Goal: Information Seeking & Learning: Learn about a topic

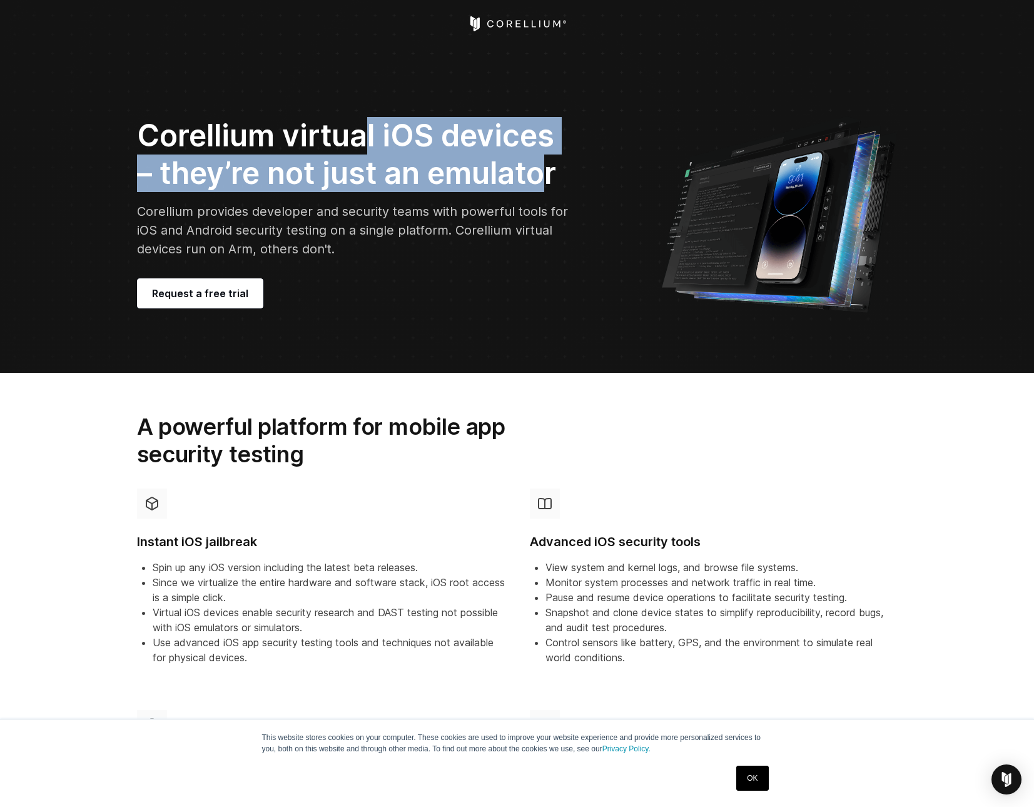
drag, startPoint x: 370, startPoint y: 134, endPoint x: 539, endPoint y: 183, distance: 175.9
click at [539, 182] on h2 "Corellium virtual iOS devices – they’re not just an emulator" at bounding box center [355, 154] width 437 height 75
click at [539, 183] on h2 "Corellium virtual iOS devices – they’re not just an emulator" at bounding box center [355, 154] width 437 height 75
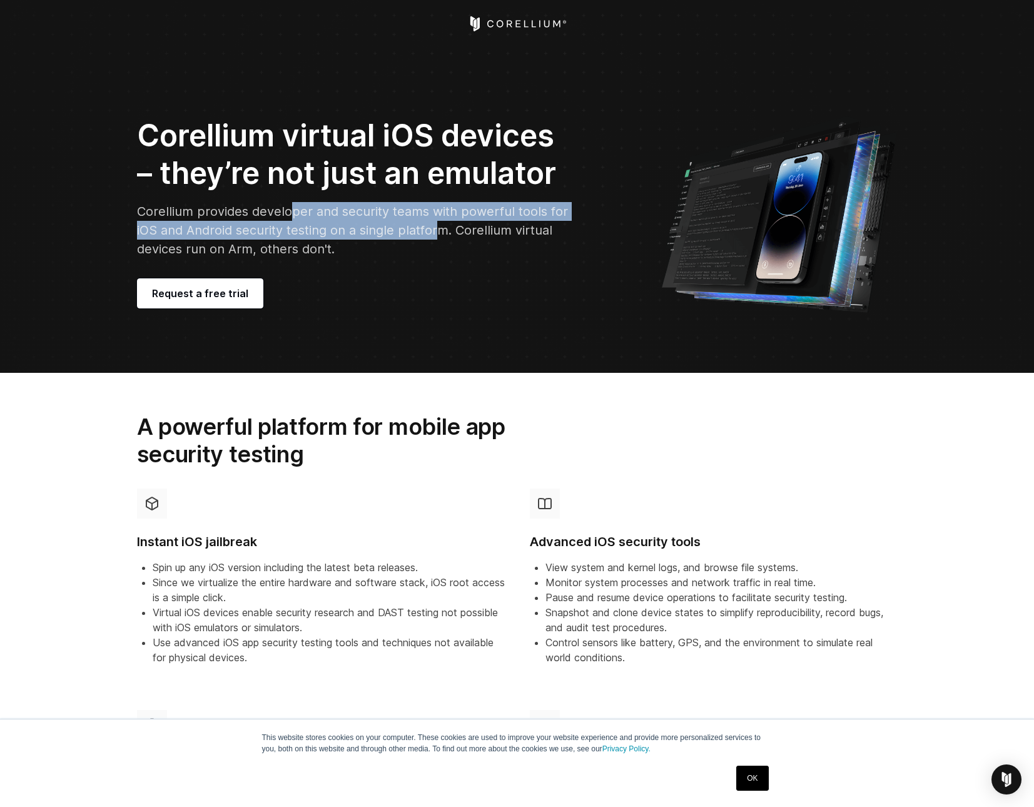
drag, startPoint x: 327, startPoint y: 218, endPoint x: 439, endPoint y: 240, distance: 114.6
click at [439, 239] on p "Corellium provides developer and security teams with powerful tools for iOS and…" at bounding box center [355, 230] width 437 height 56
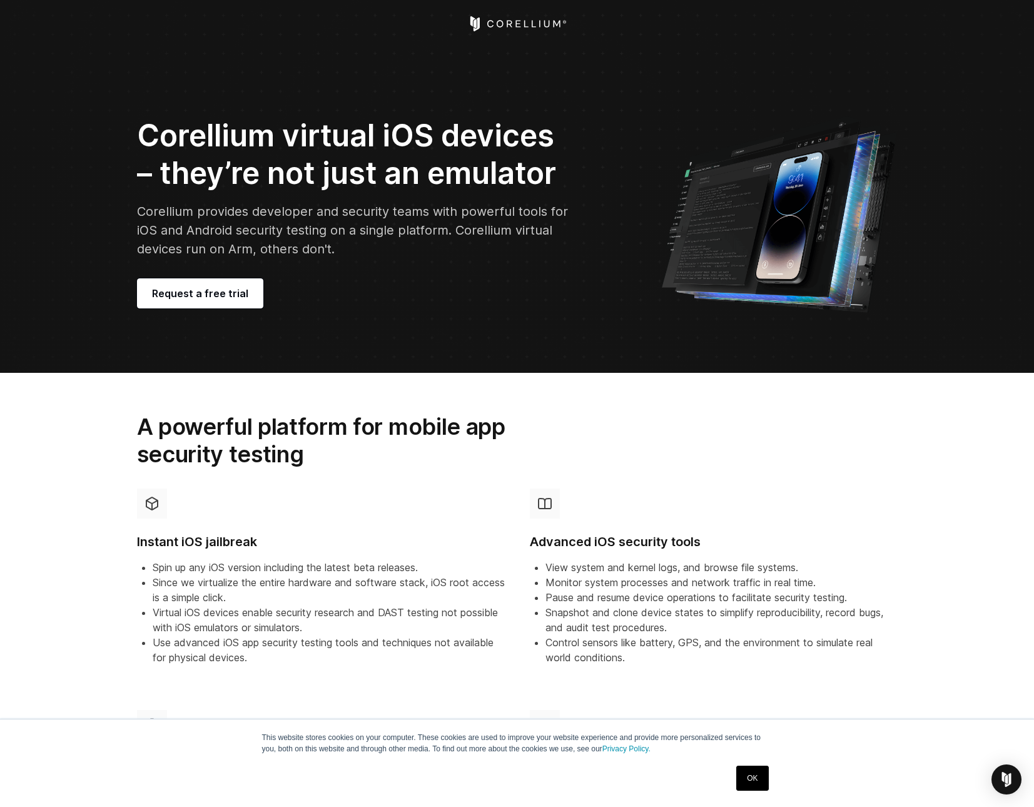
click at [439, 240] on p "Corellium provides developer and security teams with powerful tools for iOS and…" at bounding box center [355, 230] width 437 height 56
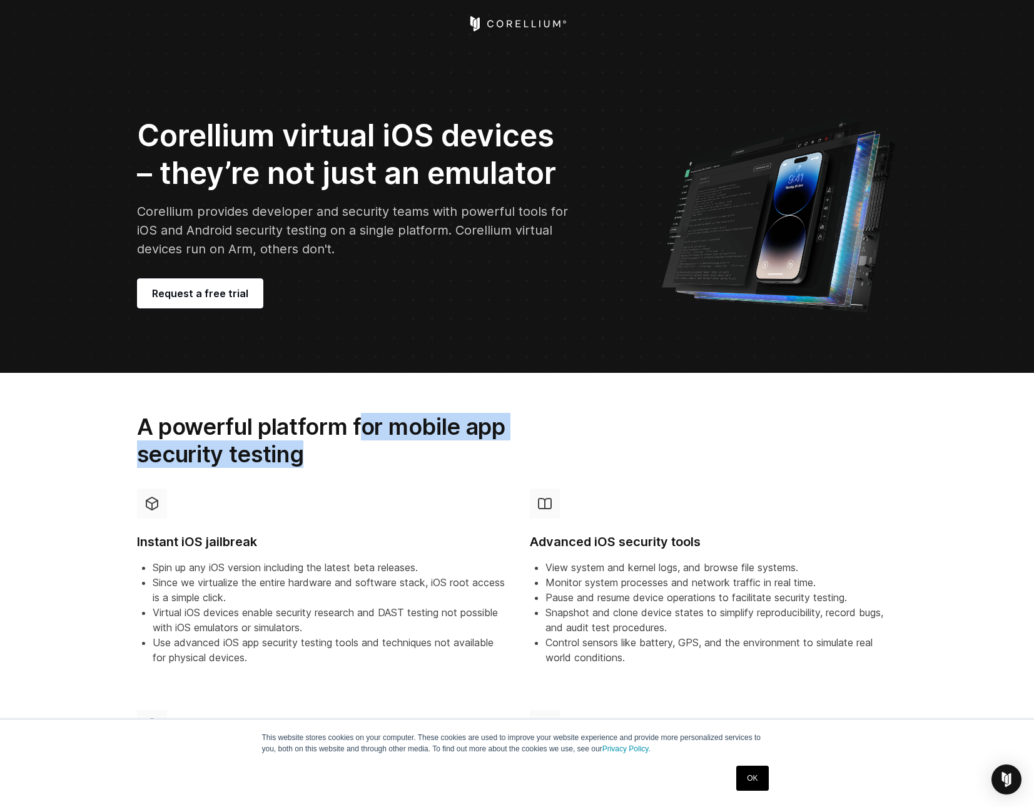
drag, startPoint x: 363, startPoint y: 431, endPoint x: 396, endPoint y: 454, distance: 40.4
click at [395, 451] on h2 "A powerful platform for mobile app security testing" at bounding box center [350, 441] width 427 height 56
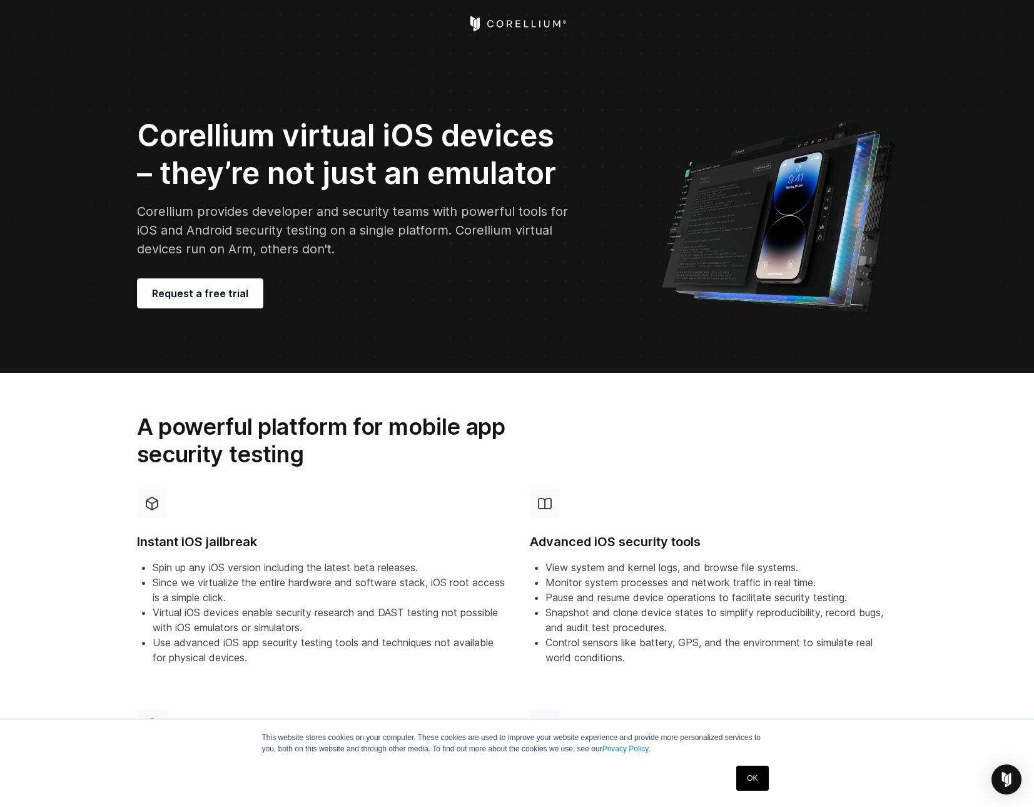
drag, startPoint x: 396, startPoint y: 454, endPoint x: 399, endPoint y: 467, distance: 12.8
click at [396, 456] on h2 "A powerful platform for mobile app security testing" at bounding box center [350, 441] width 427 height 56
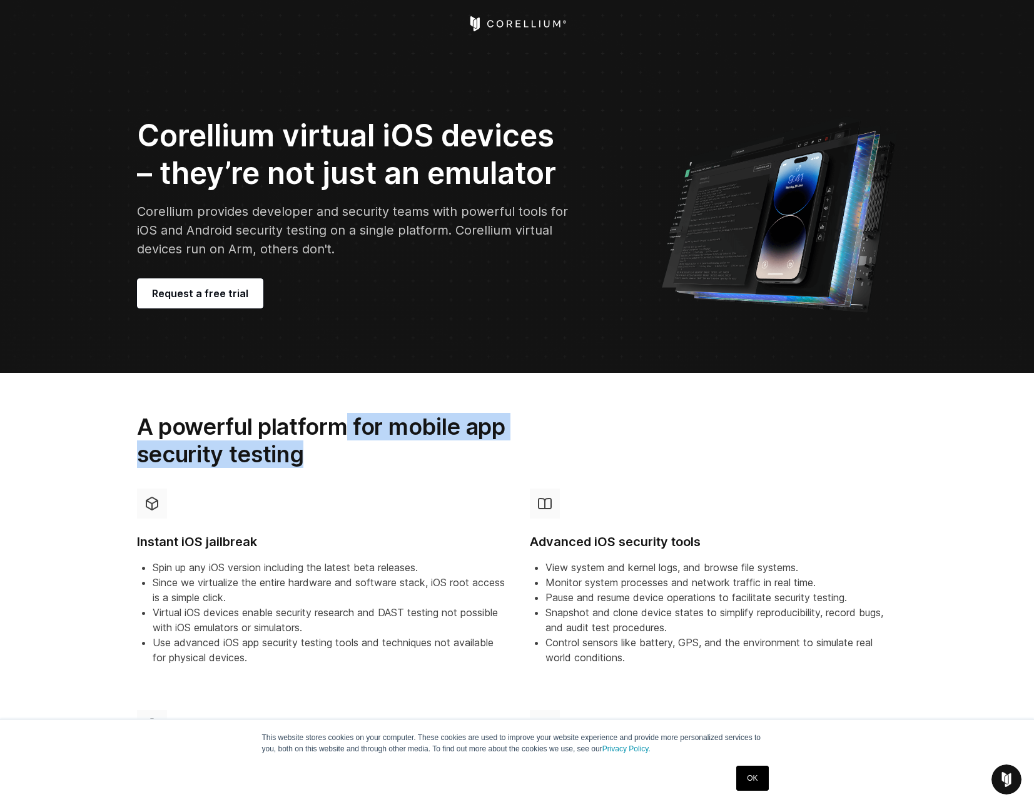
drag, startPoint x: 351, startPoint y: 422, endPoint x: 375, endPoint y: 460, distance: 44.4
click at [375, 460] on h2 "A powerful platform for mobile app security testing" at bounding box center [350, 441] width 427 height 56
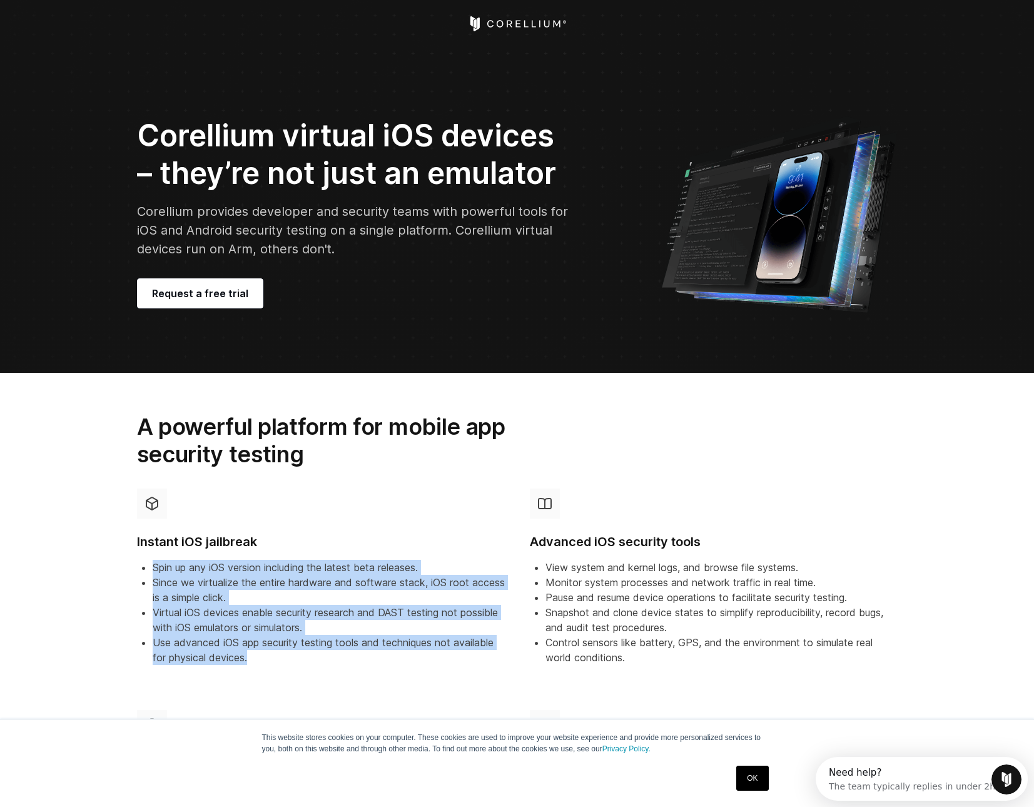
drag, startPoint x: 320, startPoint y: 551, endPoint x: 448, endPoint y: 653, distance: 163.8
click at [448, 653] on div "Instant iOS jailbreak Spin up any iOS version including the latest beta release…" at bounding box center [321, 577] width 368 height 177
click at [448, 653] on li "Use advanced iOS app security testing tools and techniques not available for ph…" at bounding box center [329, 650] width 352 height 30
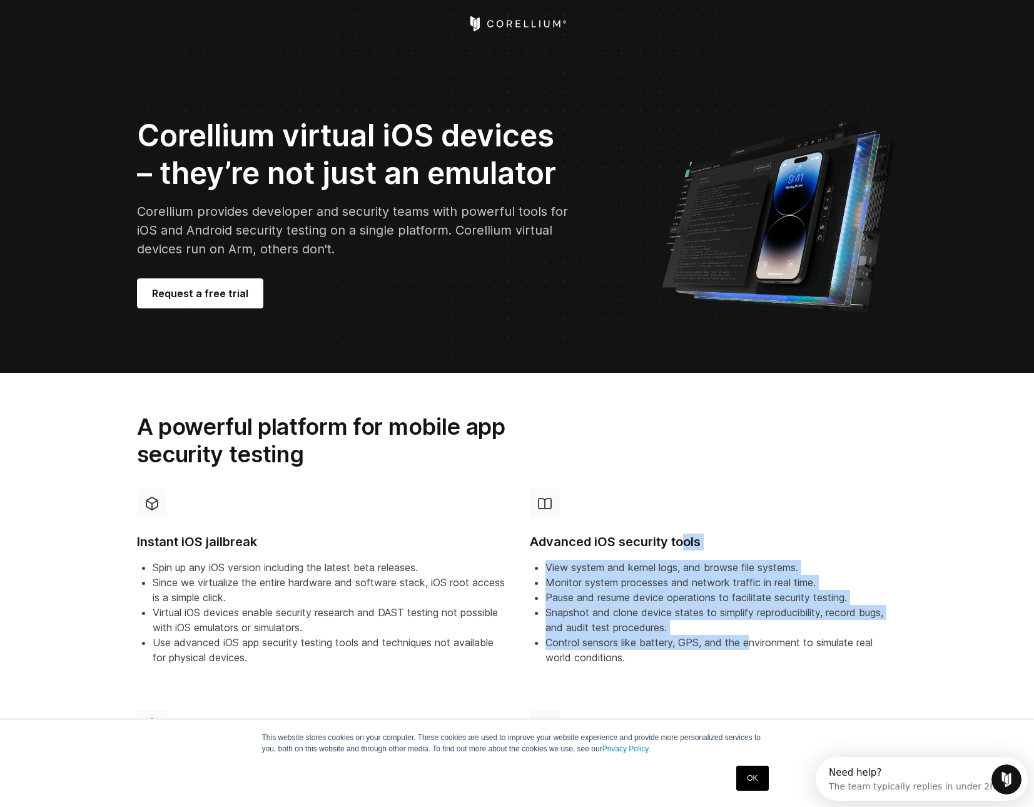
drag, startPoint x: 685, startPoint y: 538, endPoint x: 754, endPoint y: 648, distance: 129.9
click at [754, 648] on div "Advanced iOS security tools View system and kernel logs, and browse file system…" at bounding box center [714, 577] width 368 height 177
click at [754, 648] on li "Control sensors like battery, GPS, and the environment to simulate real world c…" at bounding box center [722, 650] width 352 height 30
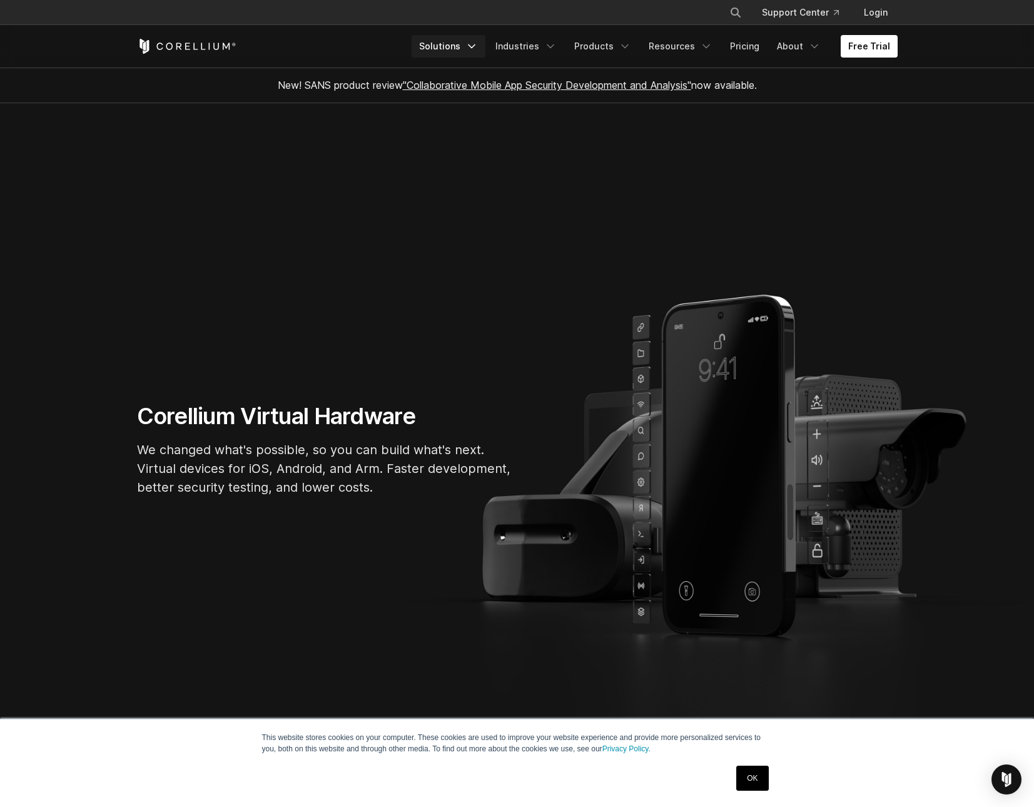
click at [449, 46] on link "Solutions" at bounding box center [449, 46] width 74 height 23
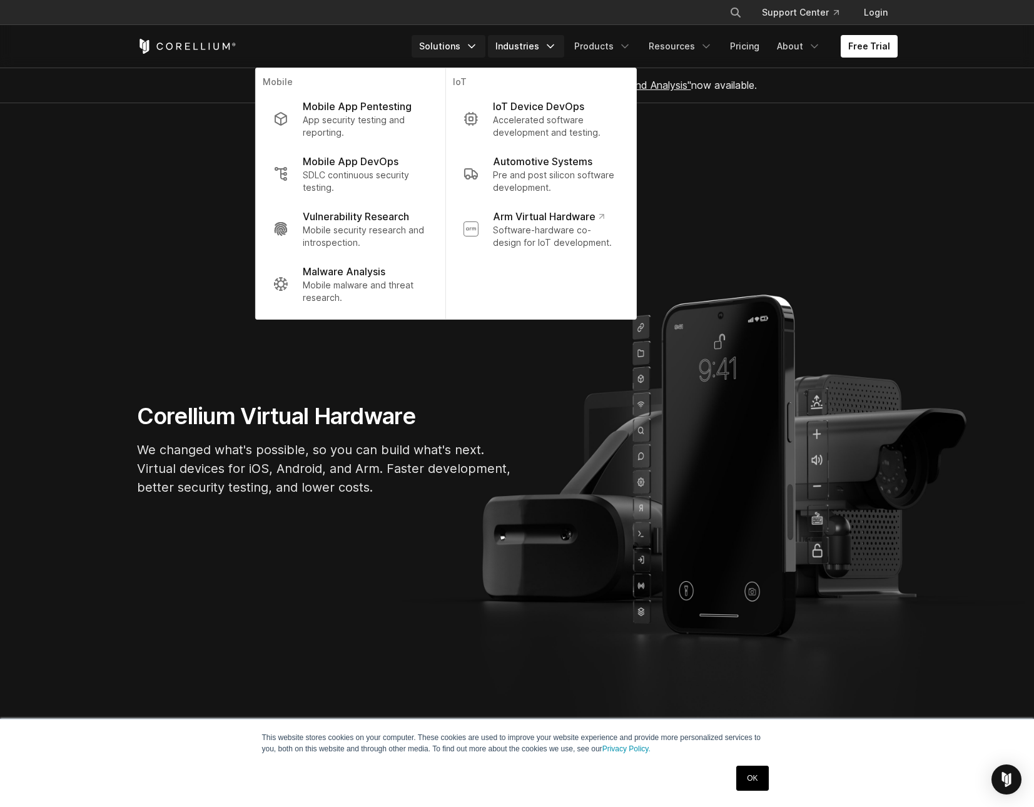
click at [525, 52] on link "Industries" at bounding box center [526, 46] width 76 height 23
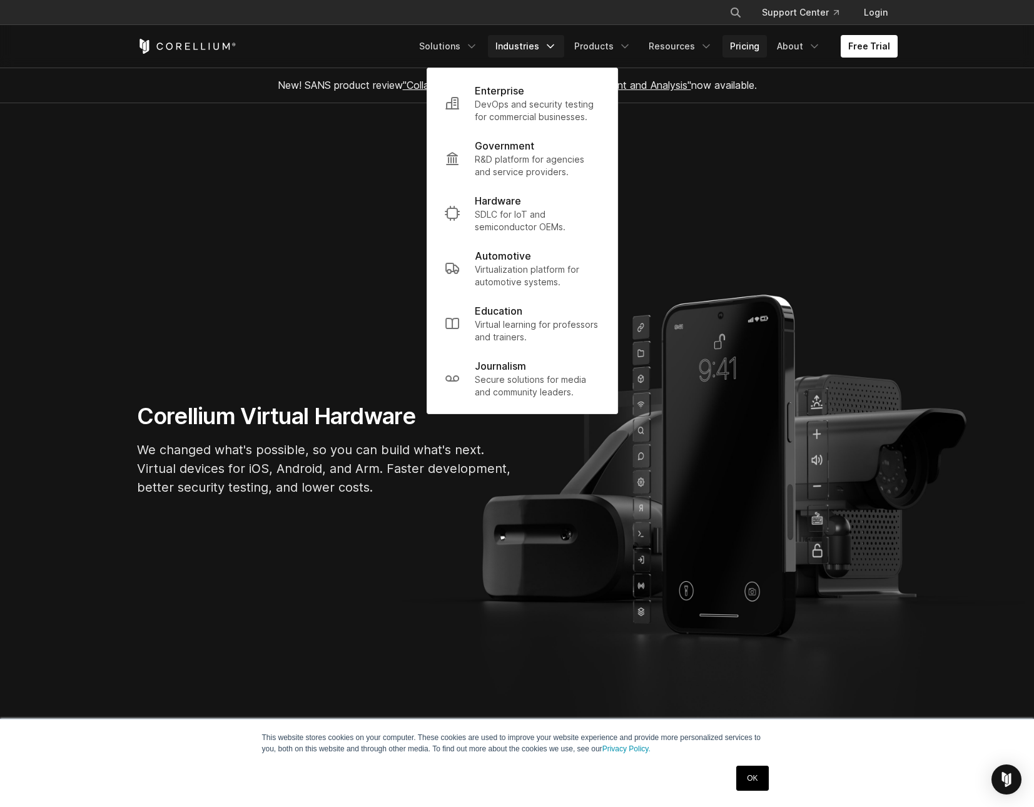
click at [758, 44] on link "Pricing" at bounding box center [745, 46] width 44 height 23
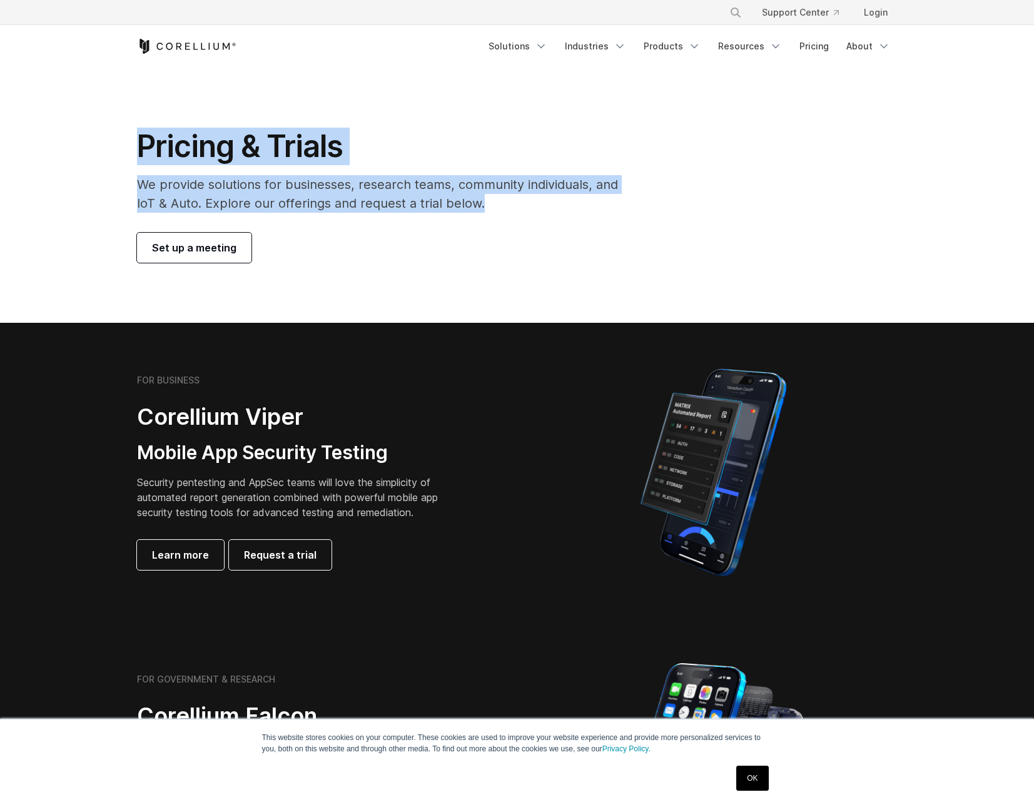
drag, startPoint x: 171, startPoint y: 151, endPoint x: 498, endPoint y: 203, distance: 330.7
click at [498, 203] on section "Pricing & Trials We provide solutions for businesses, research teams, community…" at bounding box center [517, 195] width 1034 height 255
click at [498, 203] on p "We provide solutions for businesses, research teams, community individuals, and…" at bounding box center [386, 194] width 499 height 38
drag, startPoint x: 510, startPoint y: 202, endPoint x: 115, endPoint y: 123, distance: 402.8
click at [118, 123] on section "Pricing & Trials We provide solutions for businesses, research teams, community…" at bounding box center [517, 195] width 1034 height 255
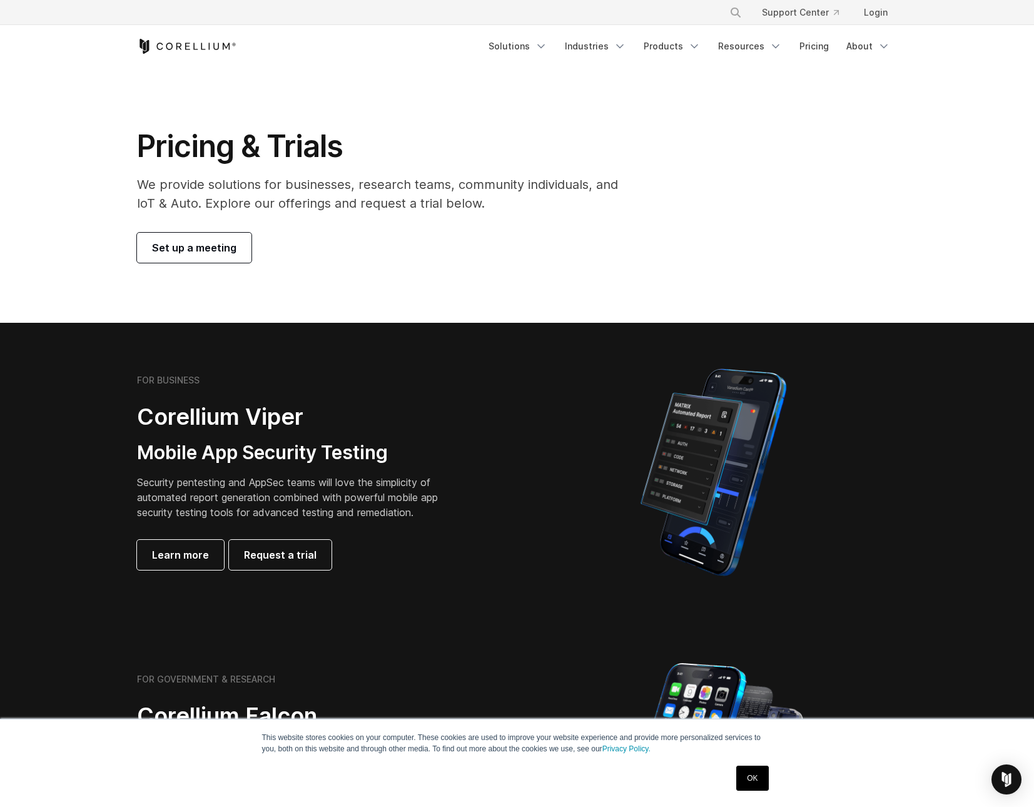
click at [116, 123] on section "Pricing & Trials We provide solutions for businesses, research teams, community…" at bounding box center [517, 195] width 1034 height 255
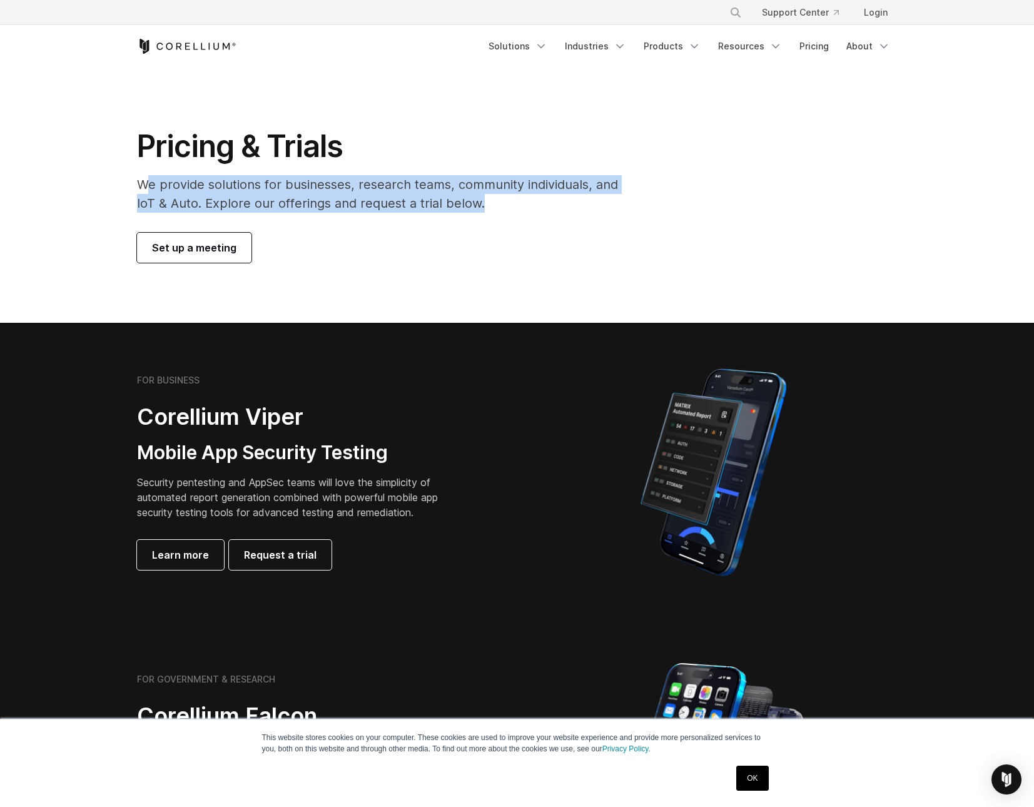
drag, startPoint x: 150, startPoint y: 186, endPoint x: 478, endPoint y: 198, distance: 328.8
click at [478, 198] on p "We provide solutions for businesses, research teams, community individuals, and…" at bounding box center [386, 194] width 499 height 38
drag, startPoint x: 478, startPoint y: 198, endPoint x: 526, endPoint y: 201, distance: 47.7
click at [478, 198] on p "We provide solutions for businesses, research teams, community individuals, and…" at bounding box center [386, 194] width 499 height 38
drag, startPoint x: 526, startPoint y: 201, endPoint x: 123, endPoint y: 146, distance: 406.7
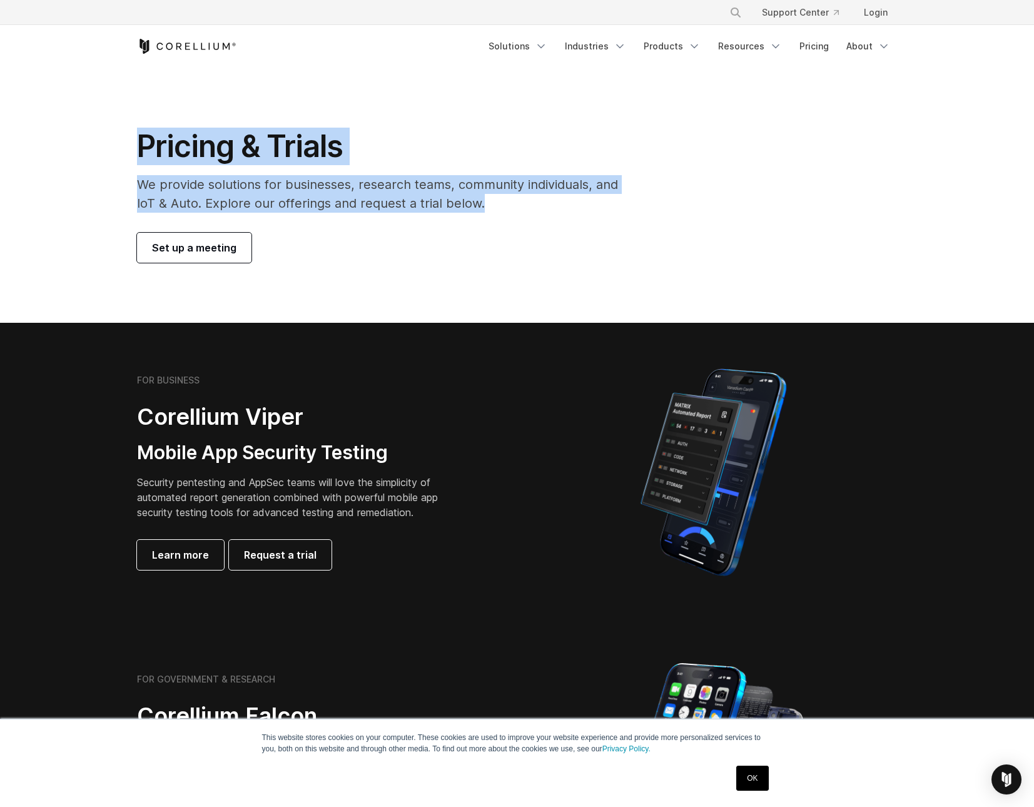
click at [123, 146] on section "Pricing & Trials We provide solutions for businesses, research teams, community…" at bounding box center [517, 195] width 1034 height 255
click at [122, 146] on section "Pricing & Trials We provide solutions for businesses, research teams, community…" at bounding box center [517, 195] width 1034 height 255
drag, startPoint x: 121, startPoint y: 146, endPoint x: 588, endPoint y: 210, distance: 470.5
click at [588, 210] on section "Pricing & Trials We provide solutions for businesses, research teams, community…" at bounding box center [517, 195] width 1034 height 255
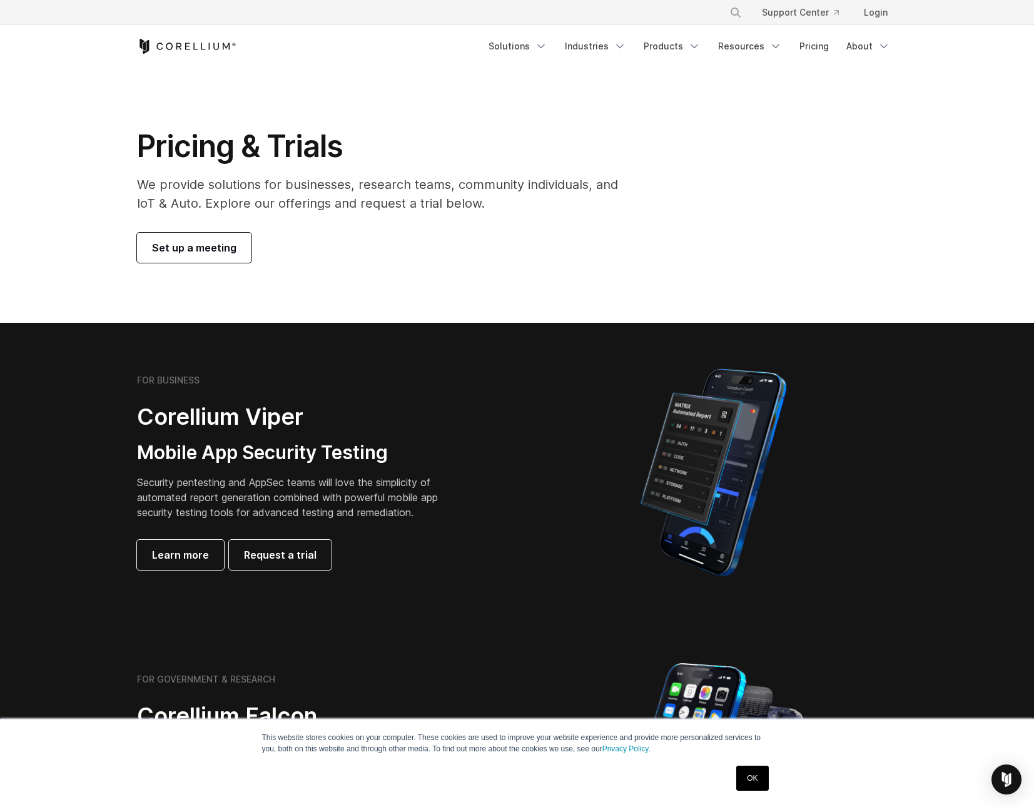
click at [593, 212] on p "We provide solutions for businesses, research teams, community individuals, and…" at bounding box center [386, 194] width 499 height 38
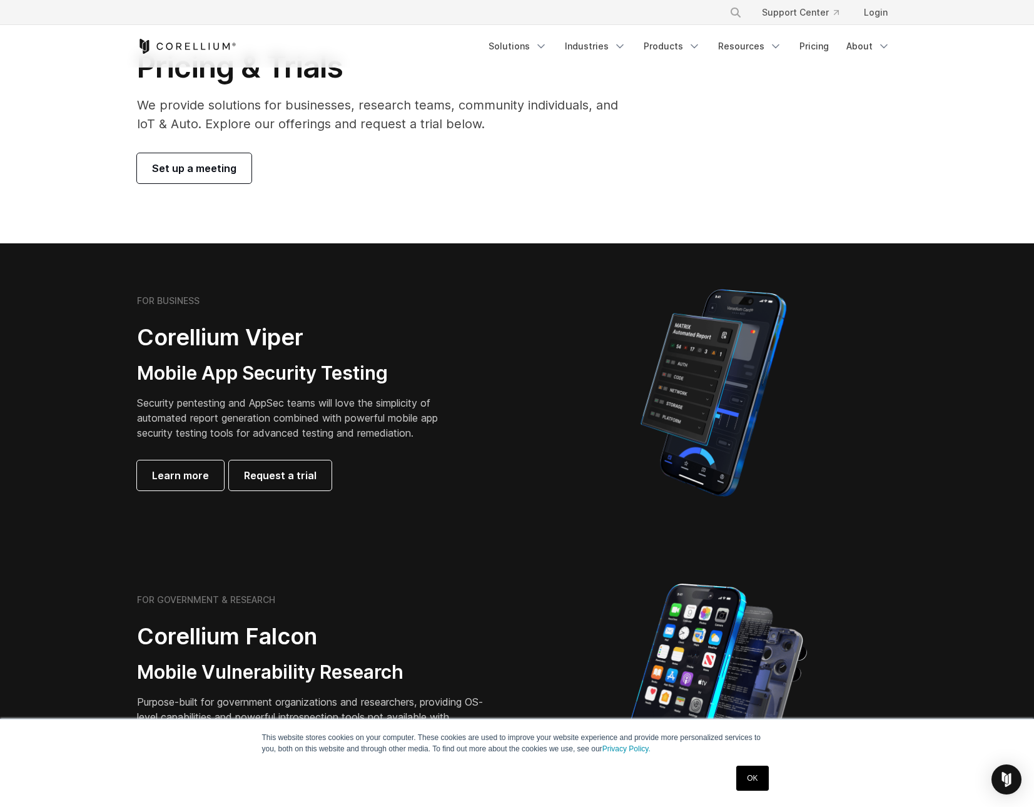
scroll to position [242, 0]
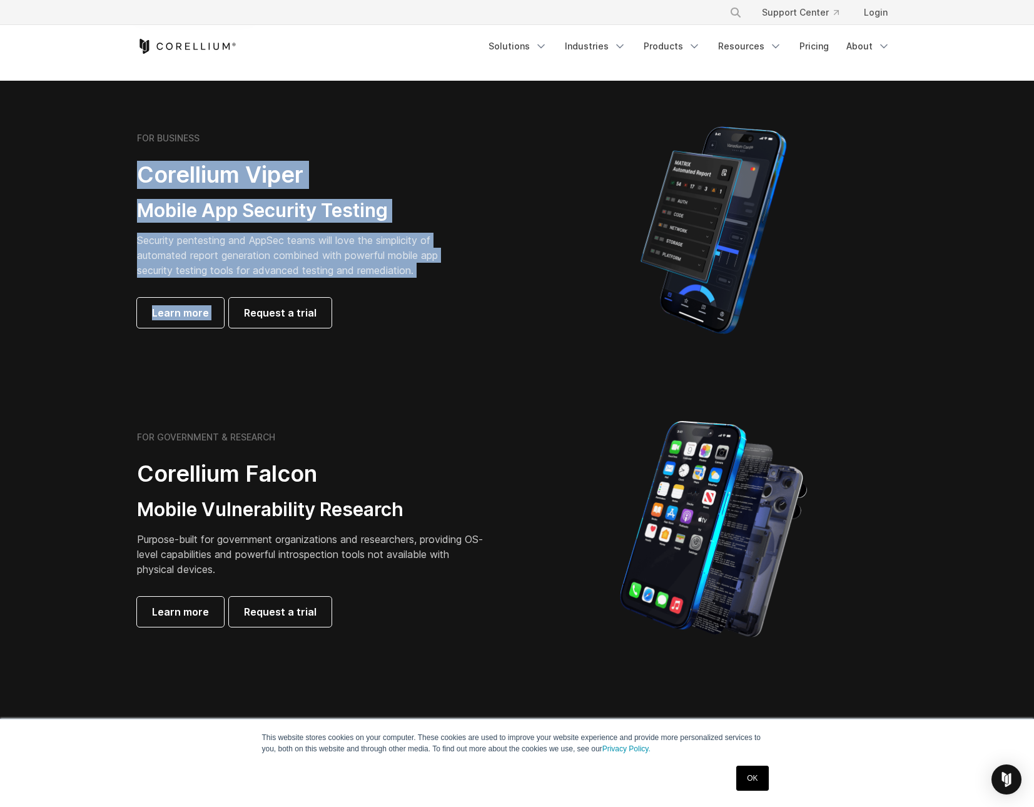
drag, startPoint x: 214, startPoint y: 198, endPoint x: 420, endPoint y: 288, distance: 224.7
click at [420, 288] on div "FOR BUSINESS Corellium Viper Mobile App Security Testing Security pentesting an…" at bounding box center [321, 230] width 393 height 195
click at [420, 288] on div "FOR BUSINESS Corellium Viper Mobile App Security Testing Security pentesting an…" at bounding box center [312, 230] width 350 height 195
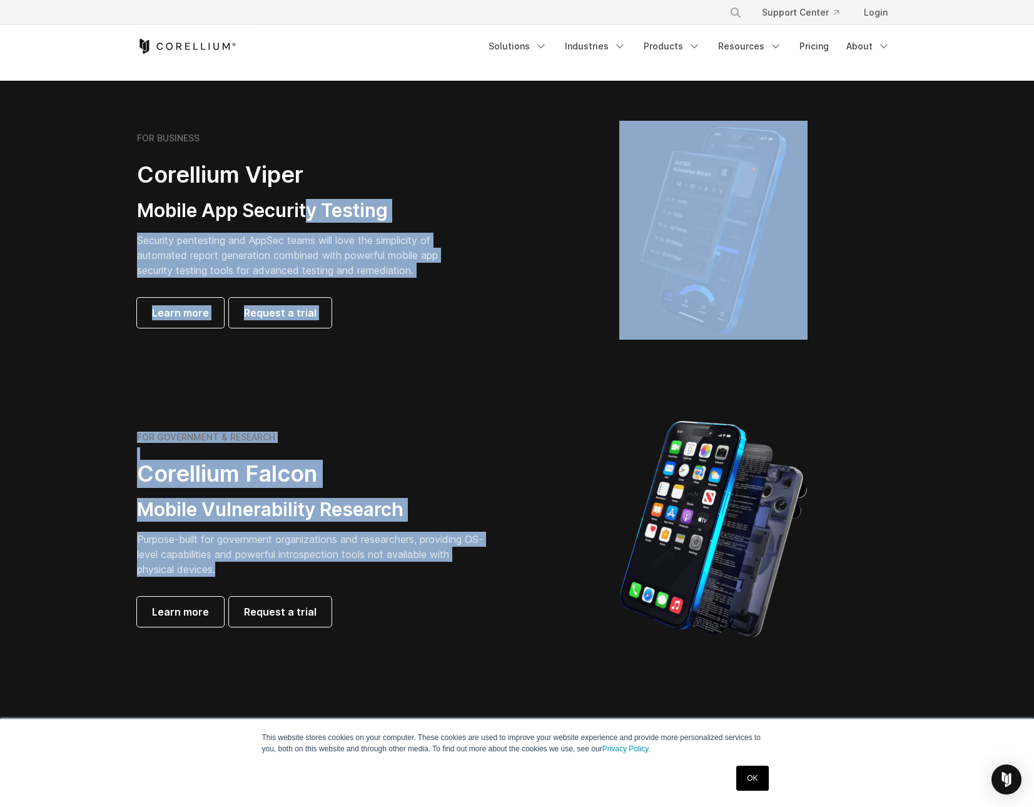
drag, startPoint x: 312, startPoint y: 208, endPoint x: 467, endPoint y: 570, distance: 393.9
click at [467, 570] on p "Purpose-built for government organizations and researchers, providing OS-level …" at bounding box center [312, 554] width 350 height 45
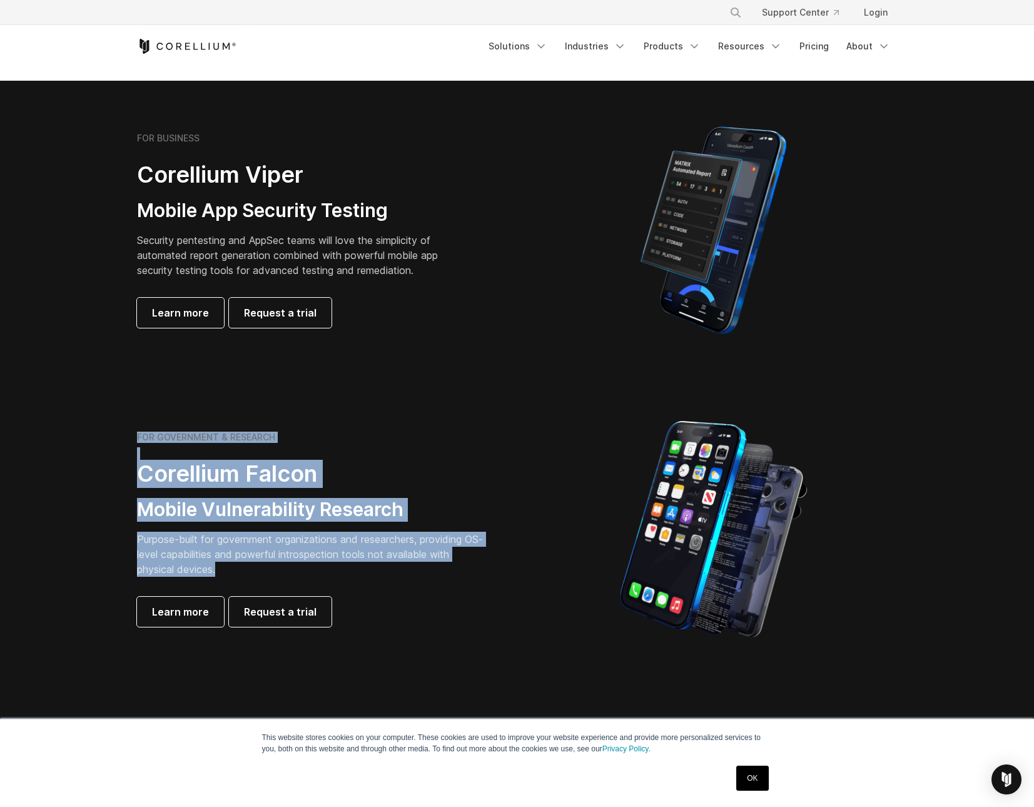
drag, startPoint x: 428, startPoint y: 554, endPoint x: 119, endPoint y: 429, distance: 333.3
click at [119, 429] on section "FOR GOVERNMENT & RESEARCH Corellium Falcon Mobile Vulnerability Research Purpos…" at bounding box center [517, 529] width 1034 height 299
drag, startPoint x: 235, startPoint y: 477, endPoint x: 499, endPoint y: 578, distance: 282.4
click at [499, 578] on section "FOR GOVERNMENT & RESEARCH Corellium Falcon Mobile Vulnerability Research Purpos…" at bounding box center [517, 529] width 1034 height 299
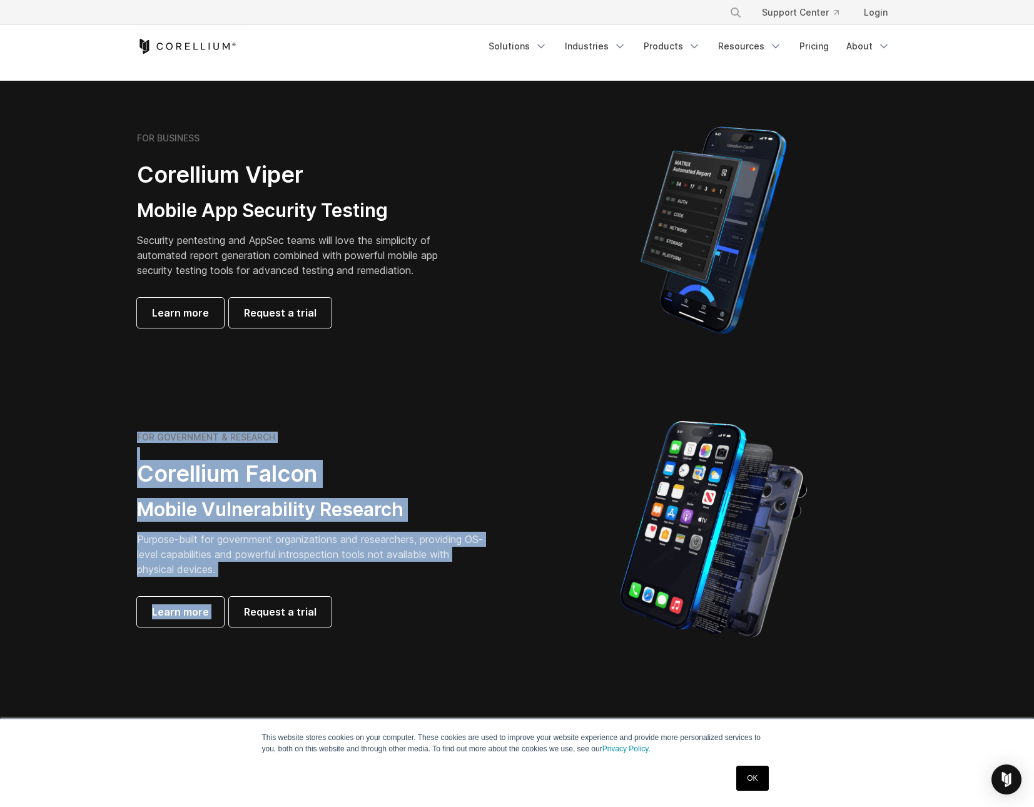
click at [499, 578] on div "FOR GOVERNMENT & RESEARCH Corellium Falcon Mobile Vulnerability Research Purpos…" at bounding box center [321, 529] width 393 height 195
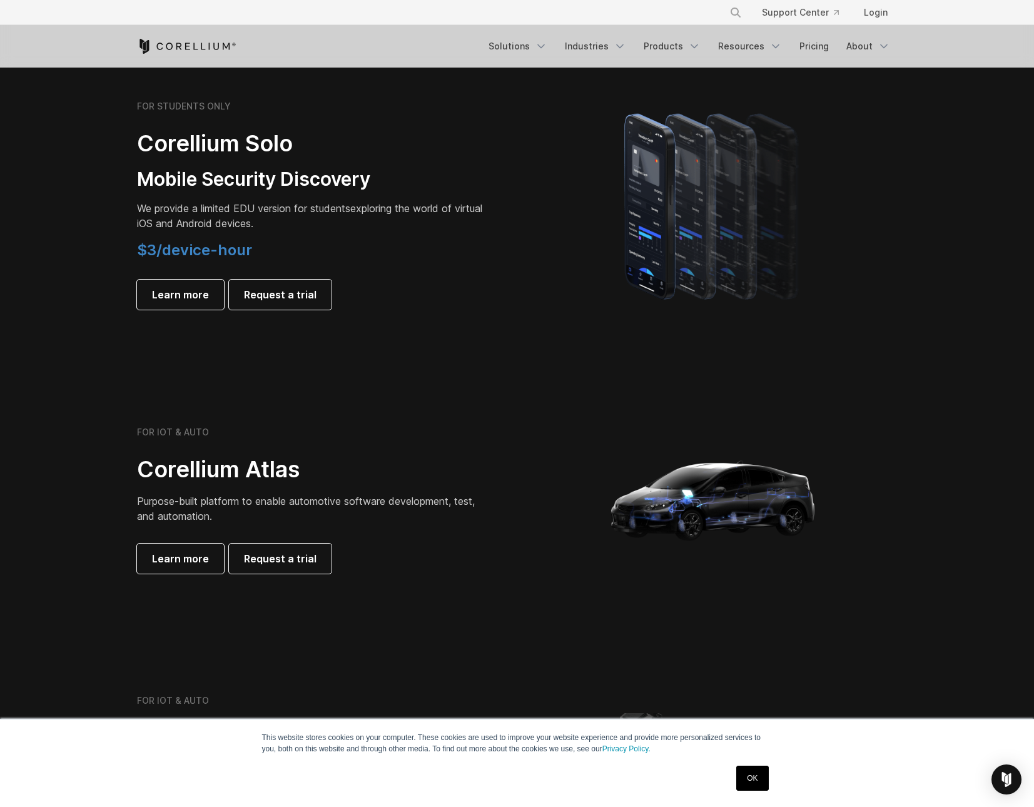
scroll to position [681, 0]
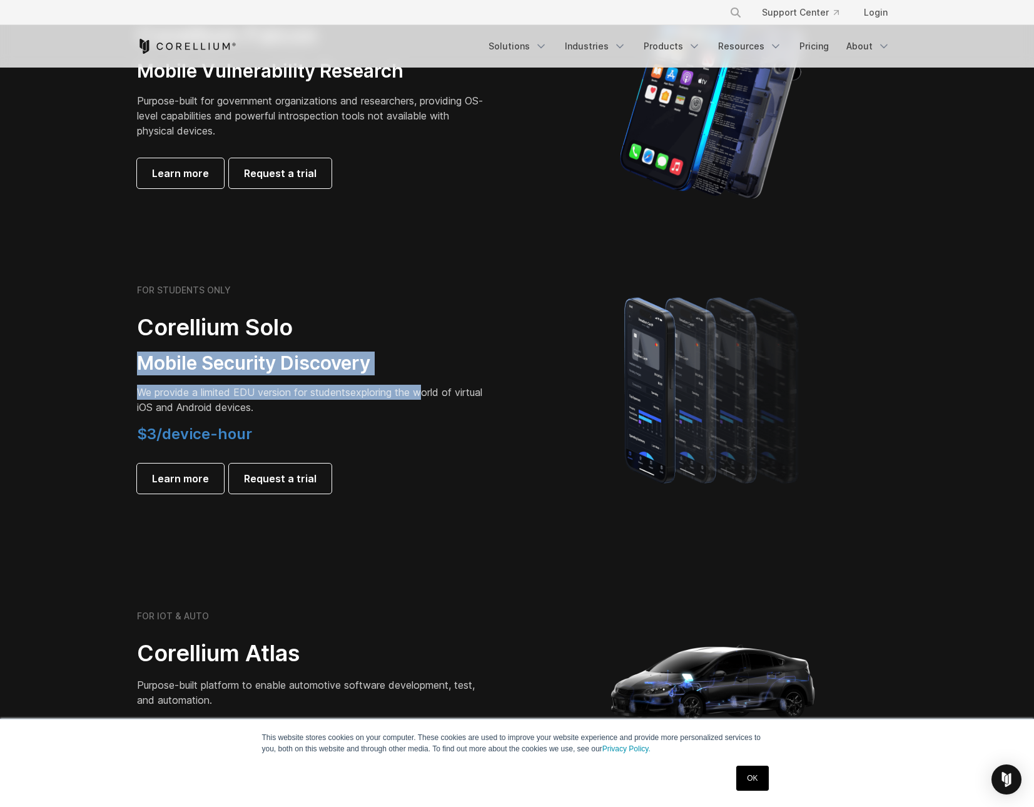
drag, startPoint x: 132, startPoint y: 364, endPoint x: 434, endPoint y: 400, distance: 304.4
click at [431, 400] on div "FOR STUDENTS ONLY Corellium Solo Mobile Security Discovery We provide a limited…" at bounding box center [321, 389] width 393 height 209
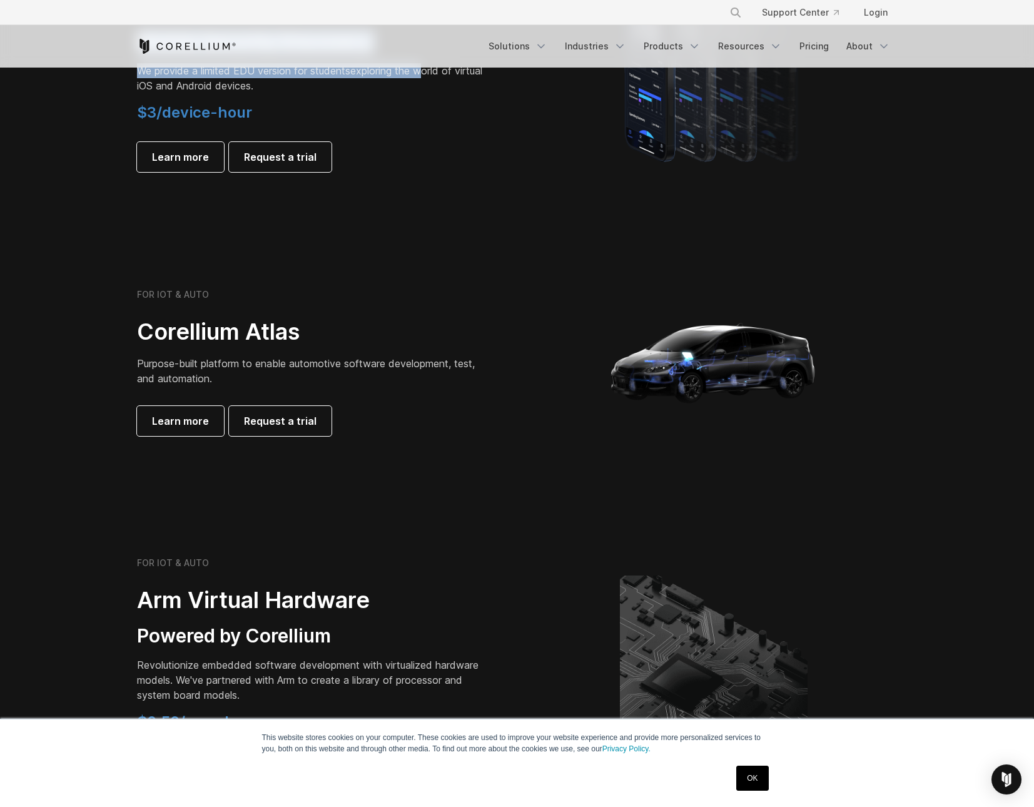
scroll to position [1150, 0]
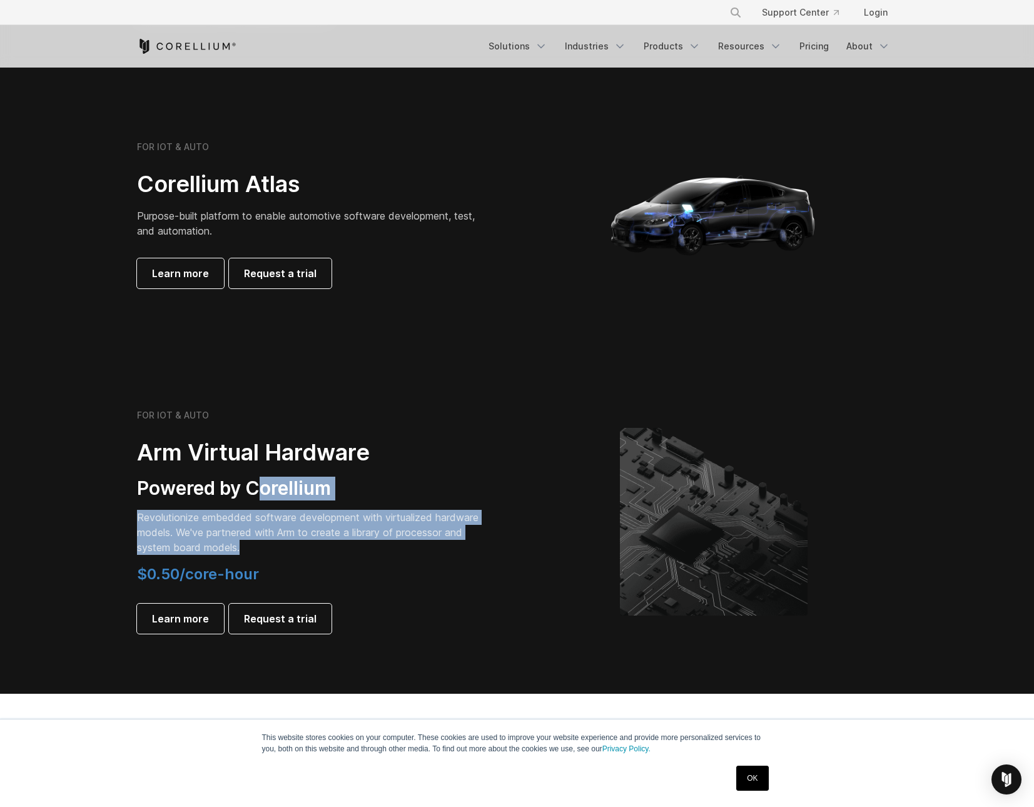
drag, startPoint x: 257, startPoint y: 487, endPoint x: 352, endPoint y: 548, distance: 112.8
click at [352, 548] on div "FOR IOT & AUTO Arm Virtual Hardware Powered by Corellium Revolutionize embedded…" at bounding box center [312, 522] width 350 height 224
click at [352, 548] on p "Revolutionize embedded software development with virtualized hardware models. W…" at bounding box center [312, 532] width 350 height 45
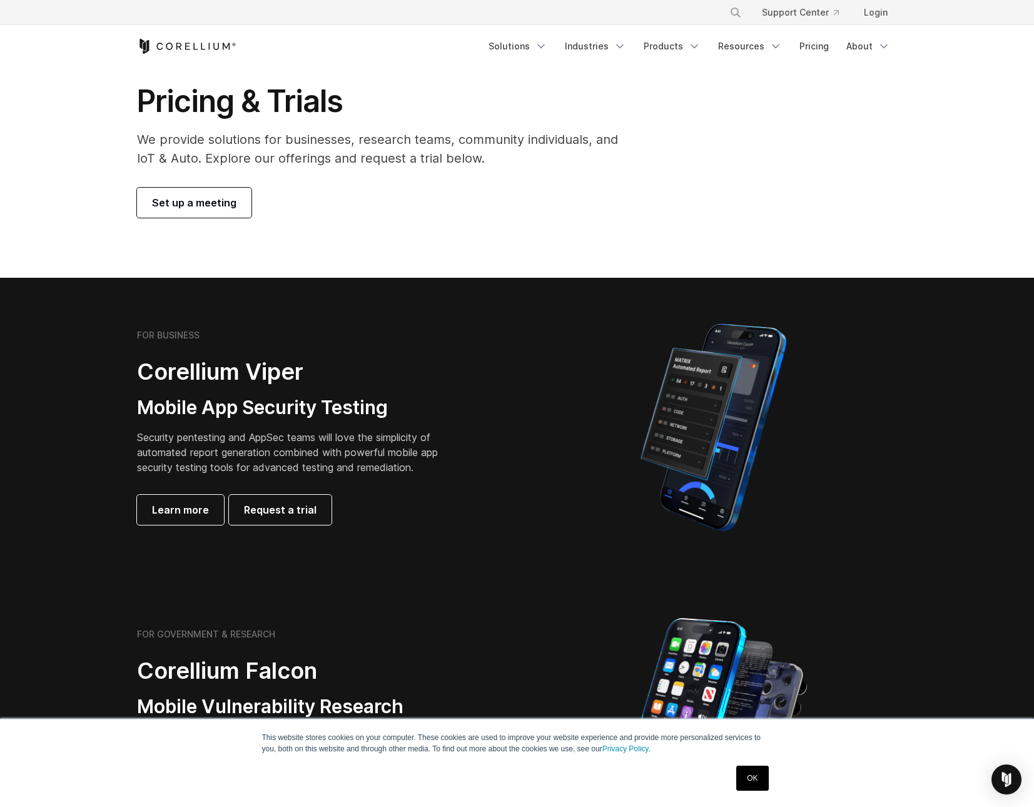
scroll to position [0, 0]
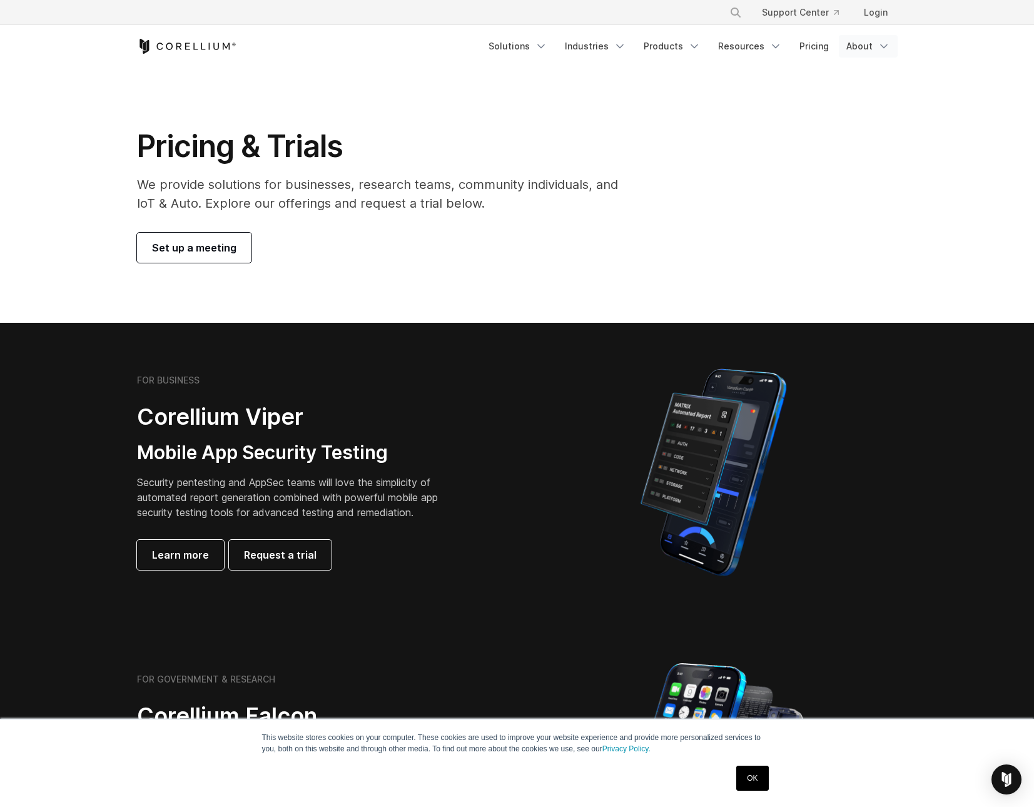
click at [854, 48] on link "About" at bounding box center [868, 46] width 59 height 23
click at [779, 46] on icon "Navigation Menu" at bounding box center [776, 46] width 13 height 13
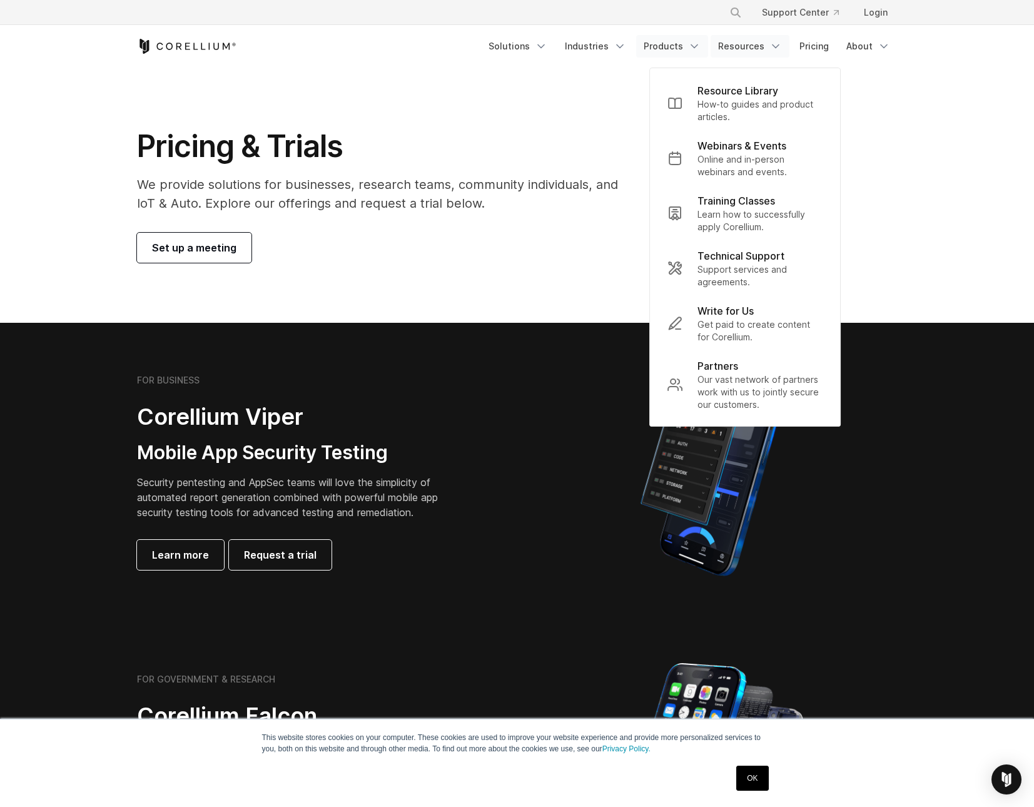
click at [695, 45] on polyline "Navigation Menu" at bounding box center [695, 46] width 6 height 3
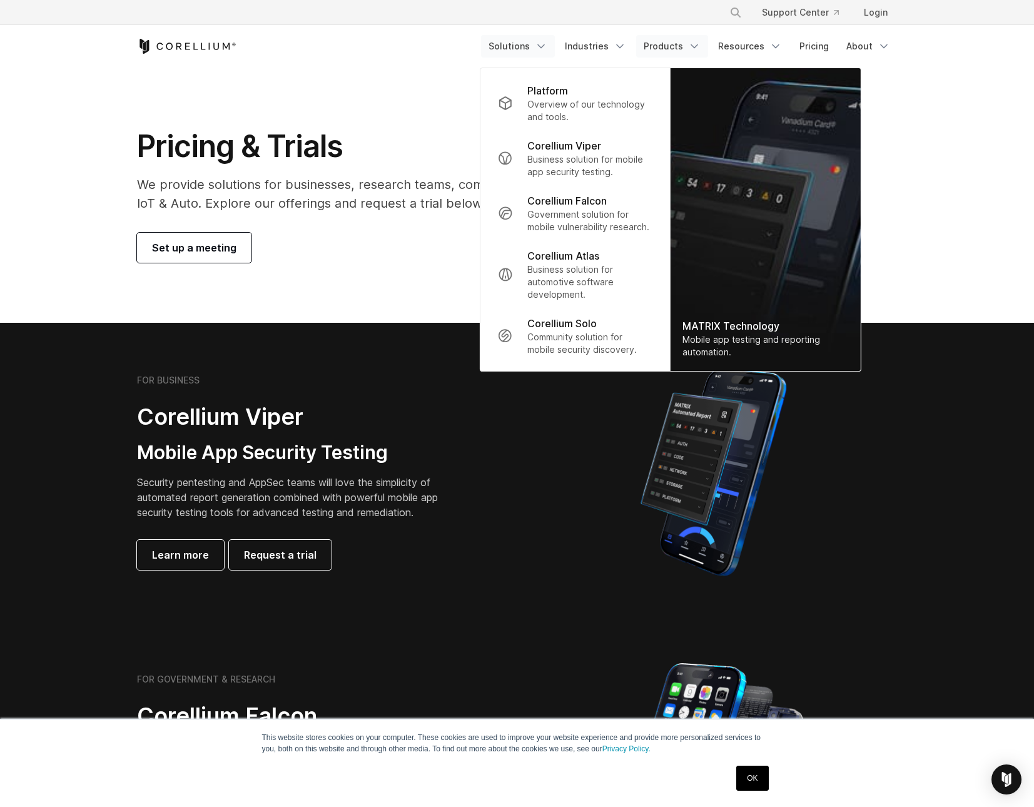
click at [525, 51] on link "Solutions" at bounding box center [518, 46] width 74 height 23
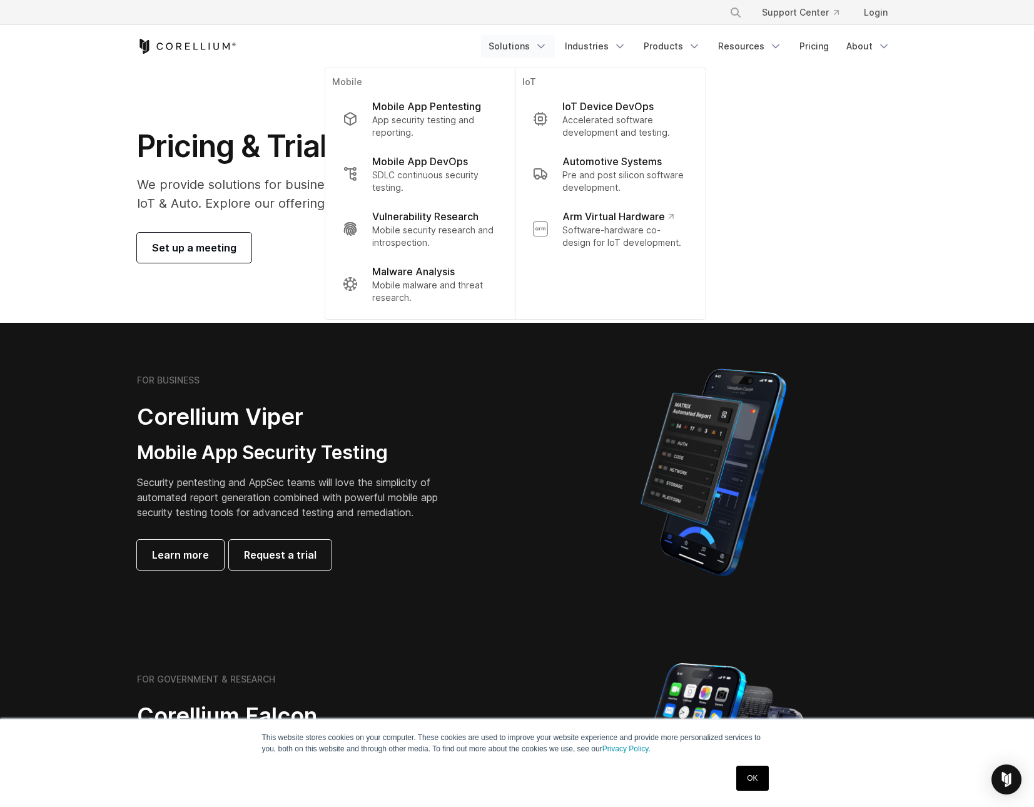
click at [457, 388] on div "FOR BUSINESS Corellium Viper Mobile App Security Testing Security pentesting an…" at bounding box center [312, 472] width 350 height 195
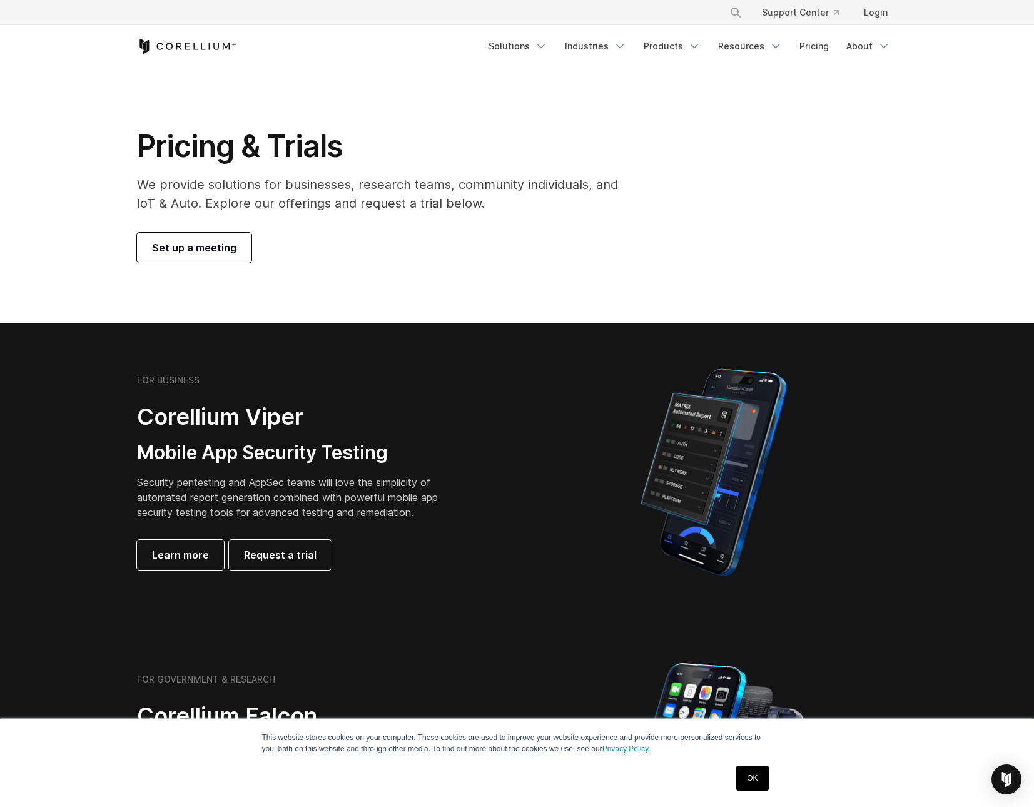
click at [195, 45] on icon "Corellium Home" at bounding box center [187, 46] width 100 height 15
